Goal: Find specific page/section: Find specific page/section

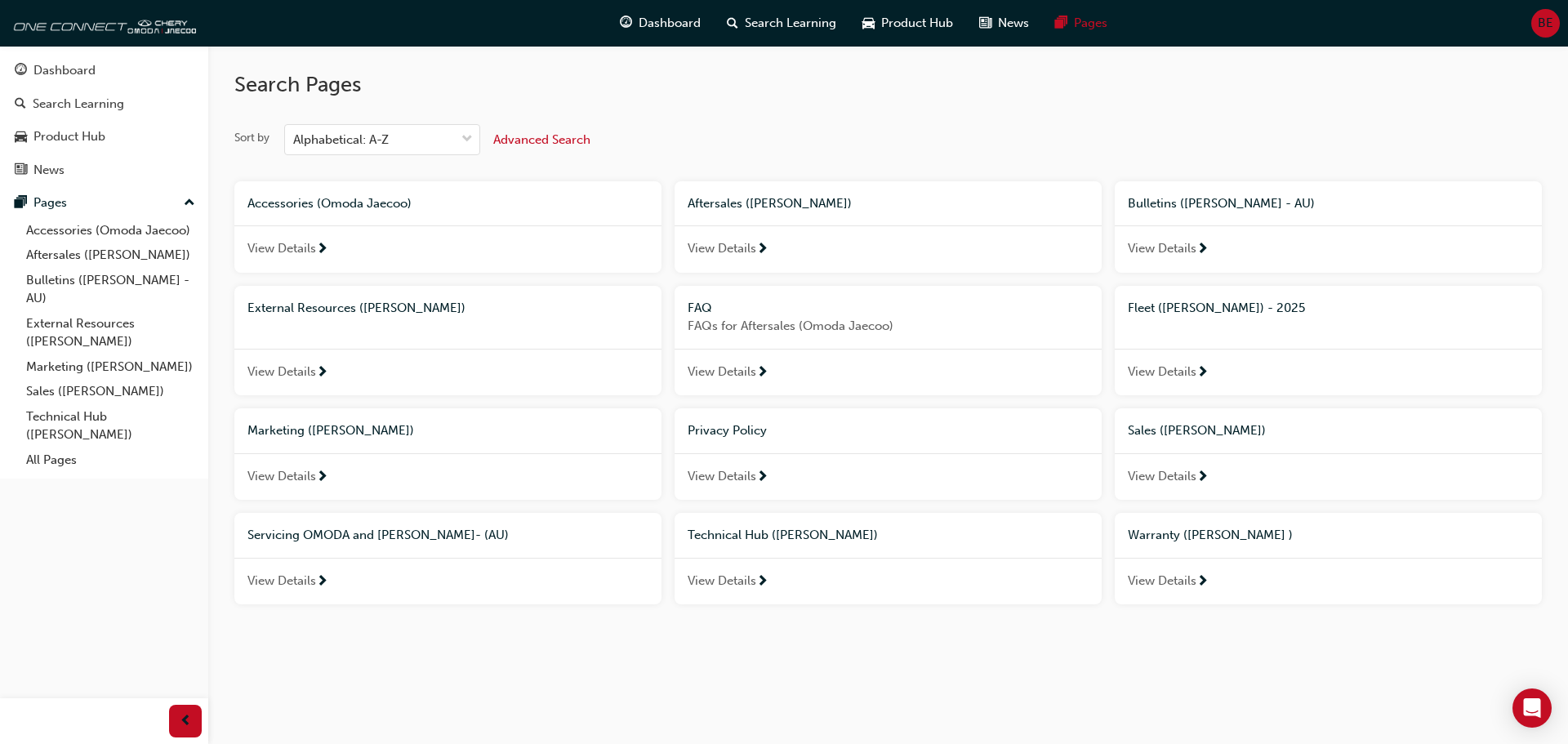
click at [1201, 242] on span "next-icon" at bounding box center [1202, 250] width 13 height 15
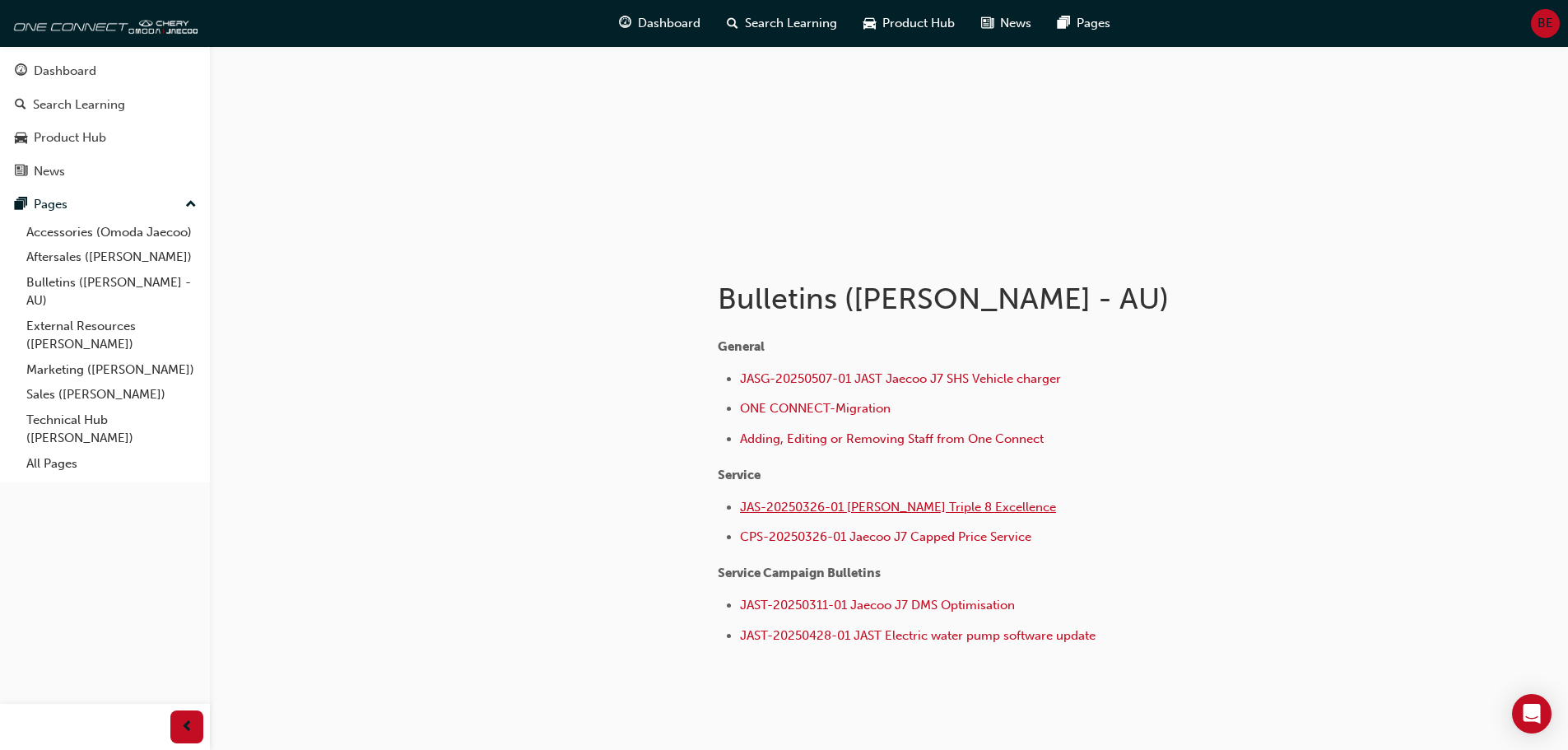
scroll to position [165, 0]
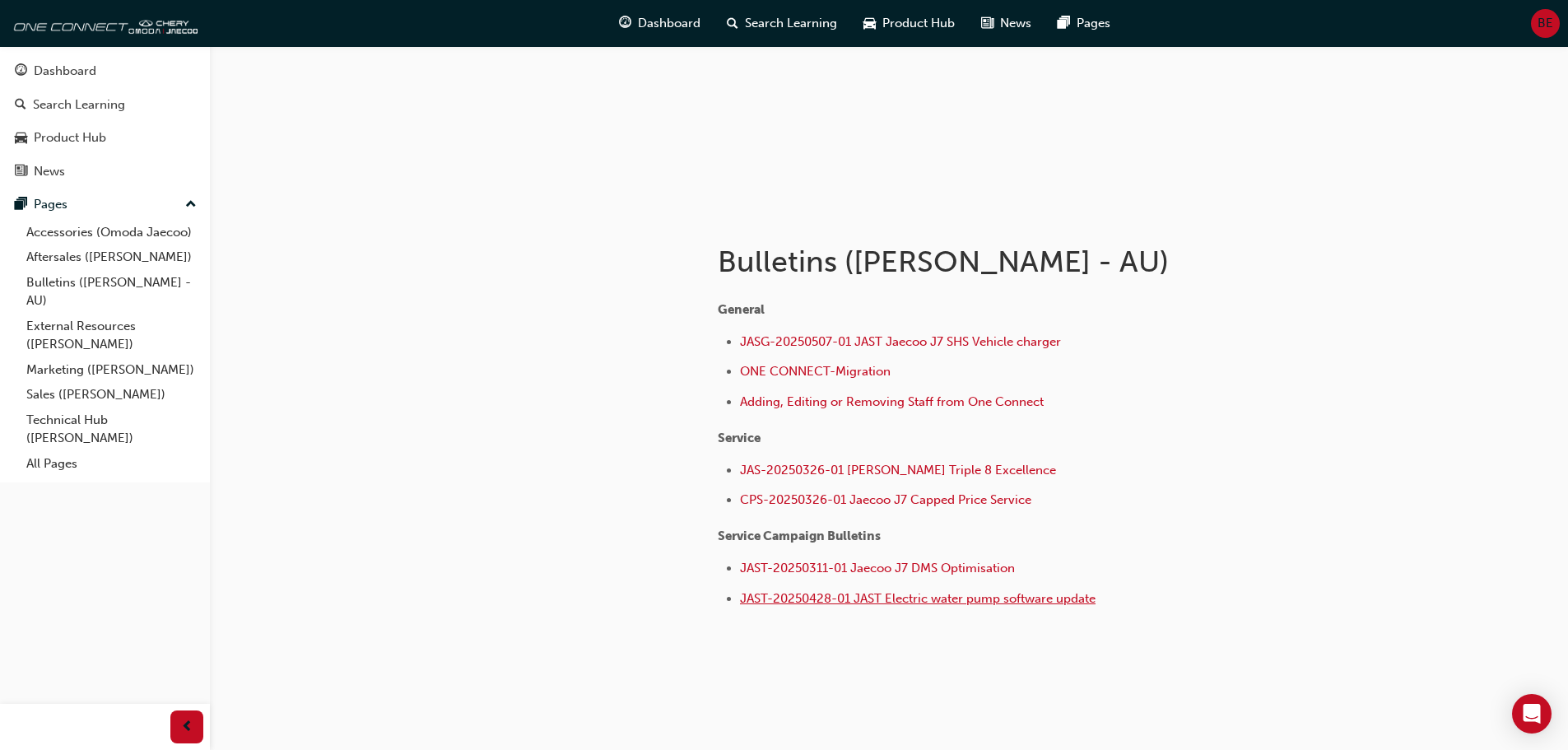
click at [917, 598] on span "JAST-20250428-01 JAST Electric water pump software update" at bounding box center [917, 598] width 356 height 15
